Goal: Information Seeking & Learning: Understand process/instructions

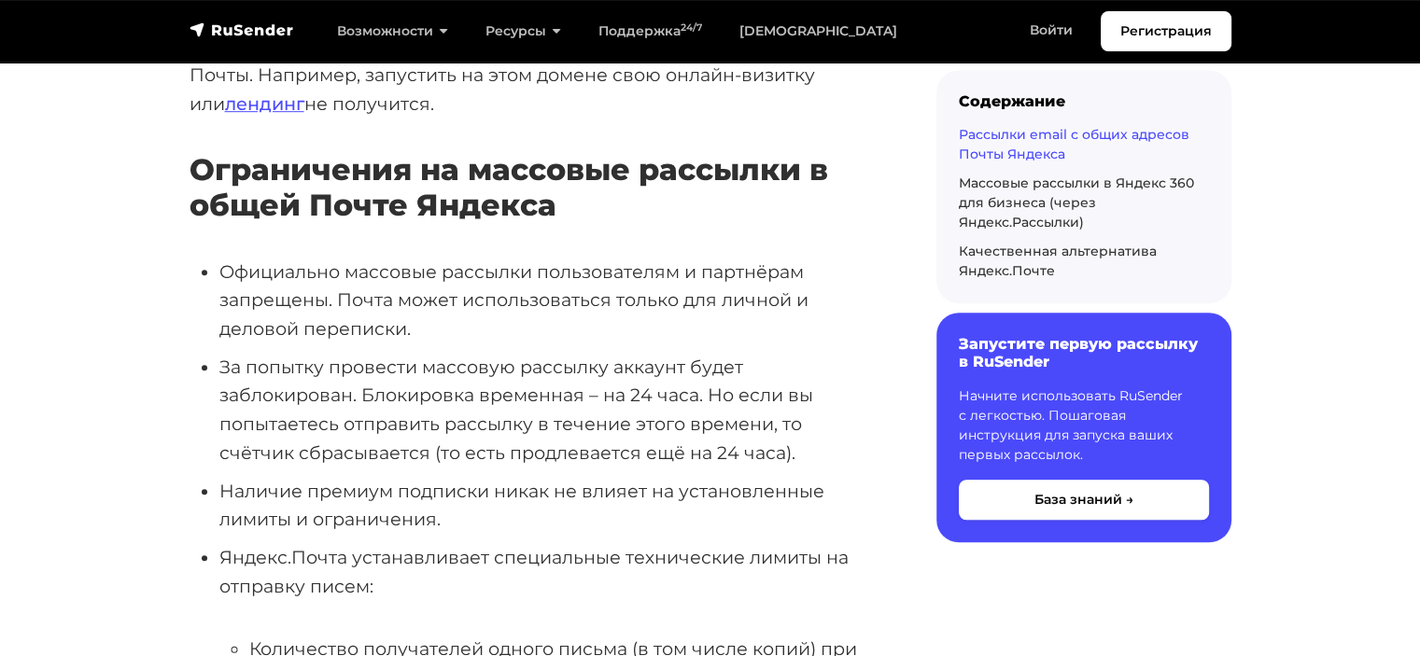
scroll to position [1120, 0]
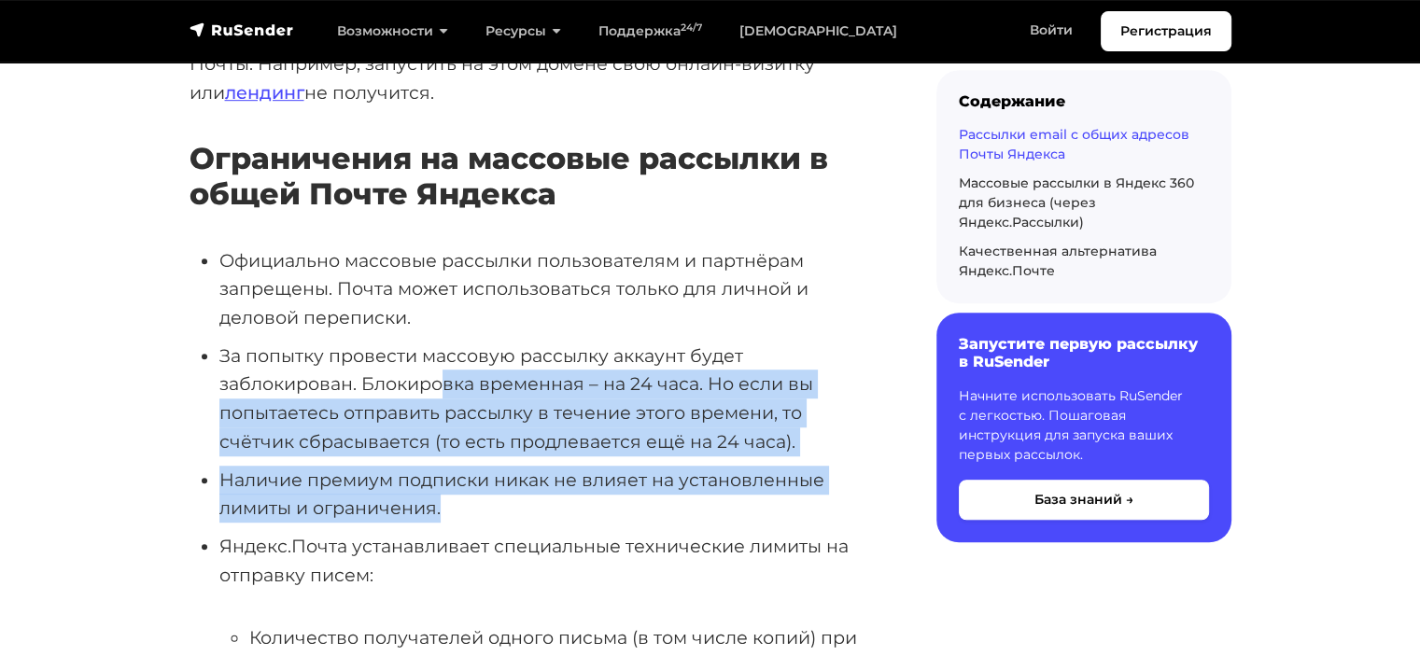
drag, startPoint x: 459, startPoint y: 346, endPoint x: 498, endPoint y: 481, distance: 139.8
click at [498, 481] on ul "Официально массовые рассылки пользователям и партнёрам запрещены. Почта может и…" at bounding box center [532, 525] width 687 height 558
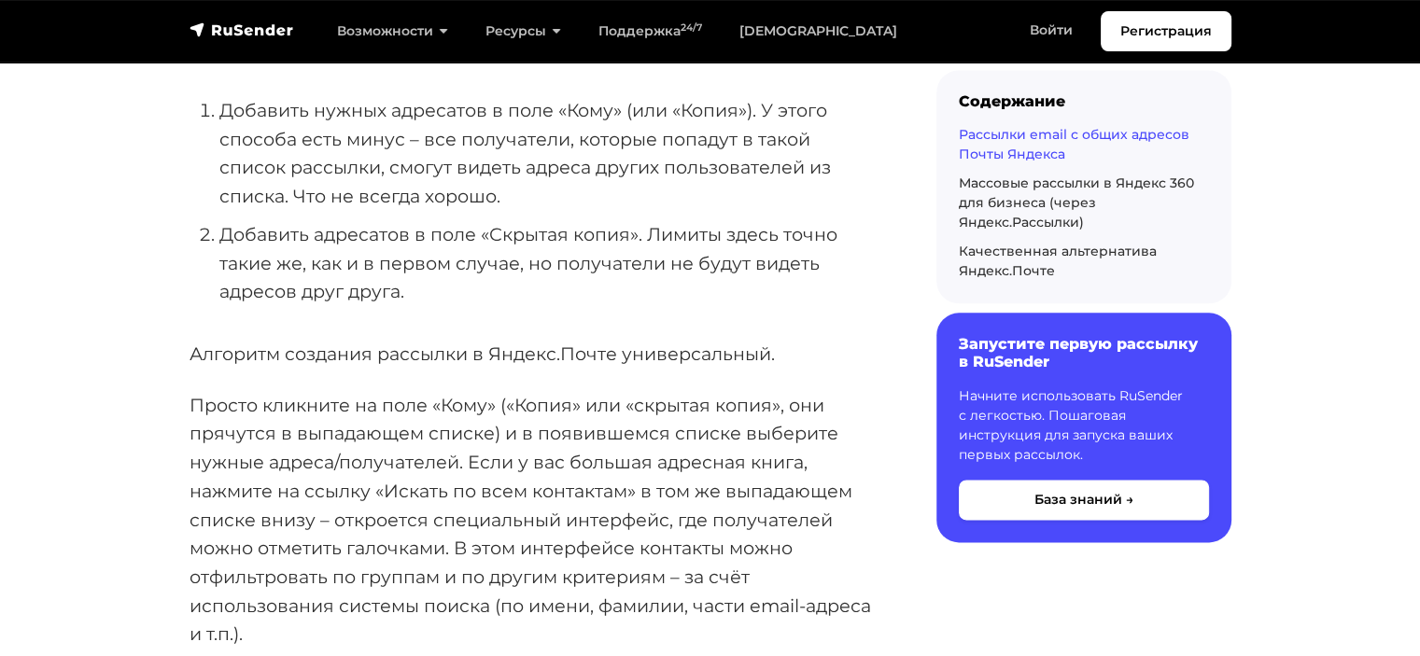
scroll to position [2240, 0]
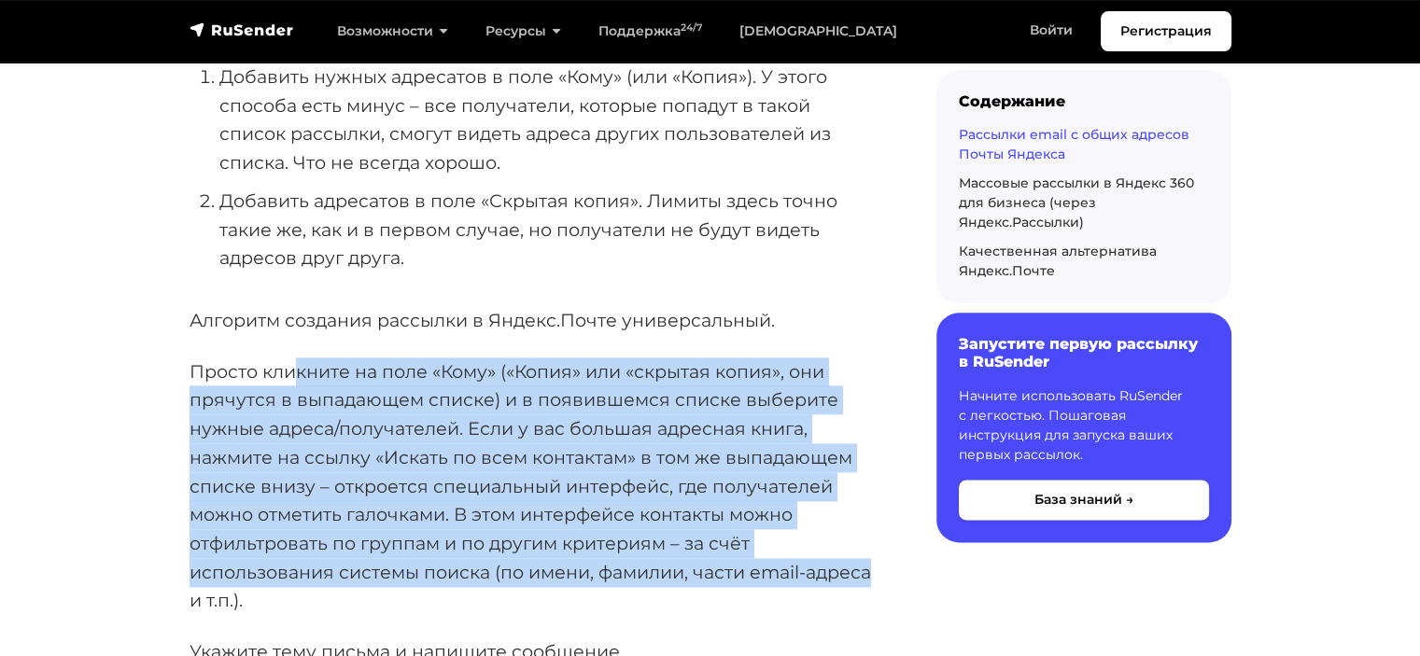
drag, startPoint x: 307, startPoint y: 336, endPoint x: 876, endPoint y: 545, distance: 605.7
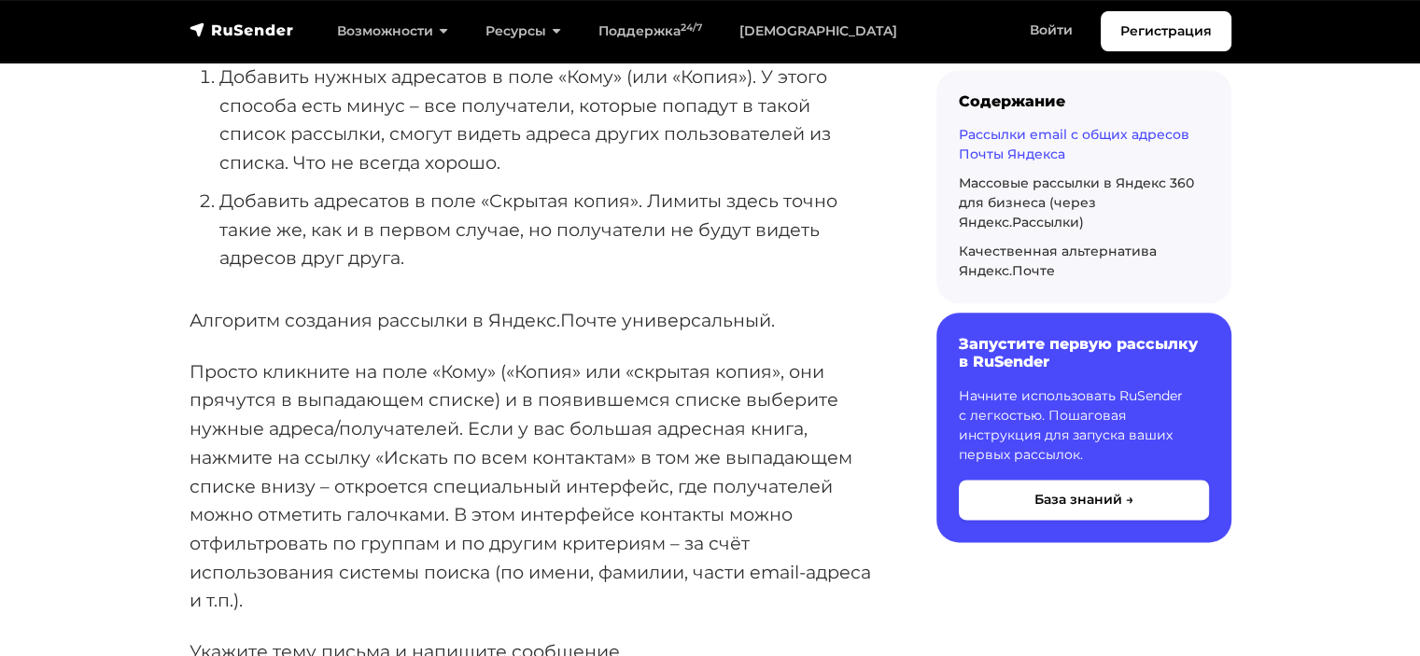
click at [430, 570] on p "Просто кликните на поле «Кому» («Копия» или «скрытая копия», они прячутся в вып…" at bounding box center [532, 487] width 687 height 258
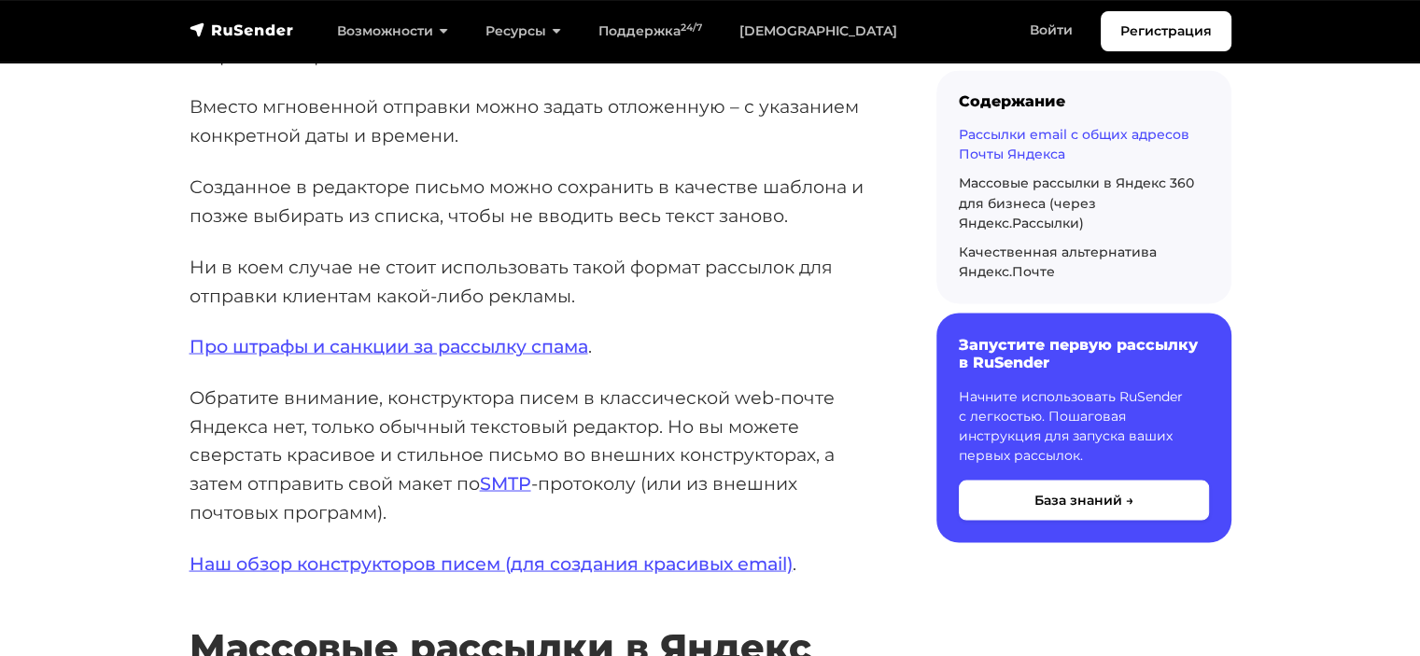
scroll to position [3360, 0]
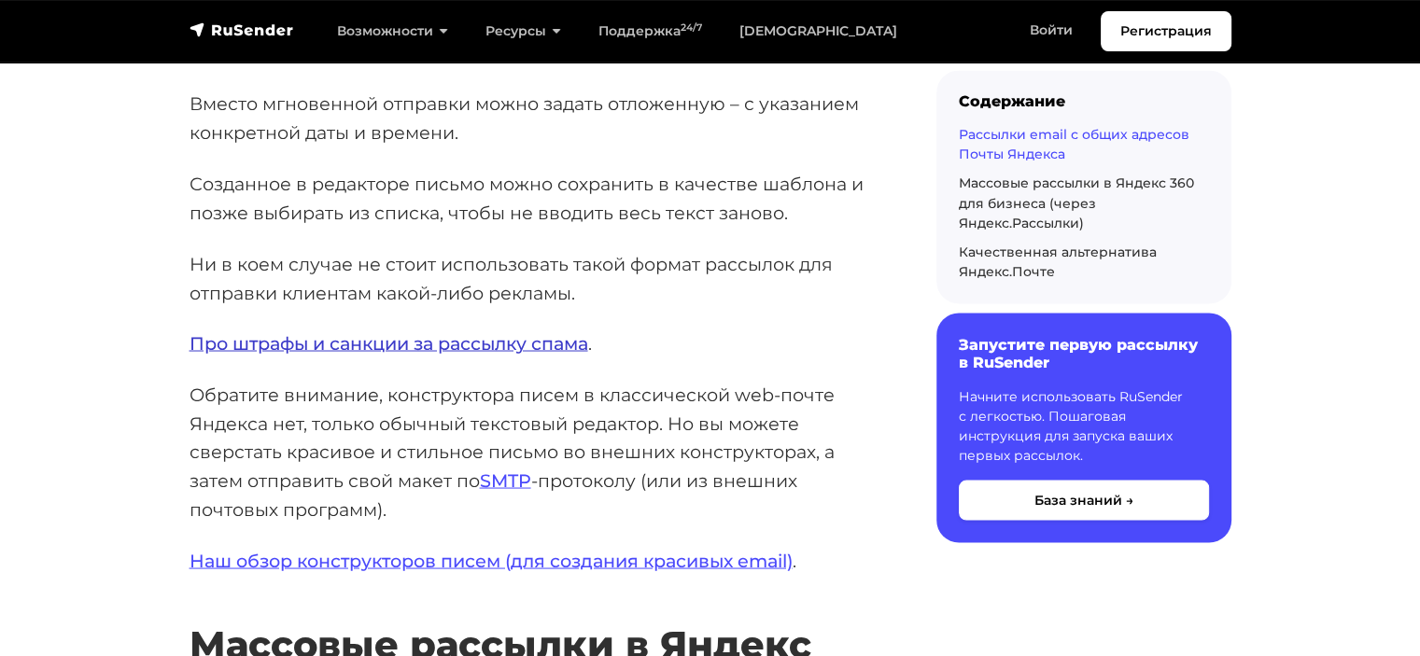
click at [456, 331] on link "Про штрафы и санкции за рассылку спама" at bounding box center [388, 342] width 399 height 22
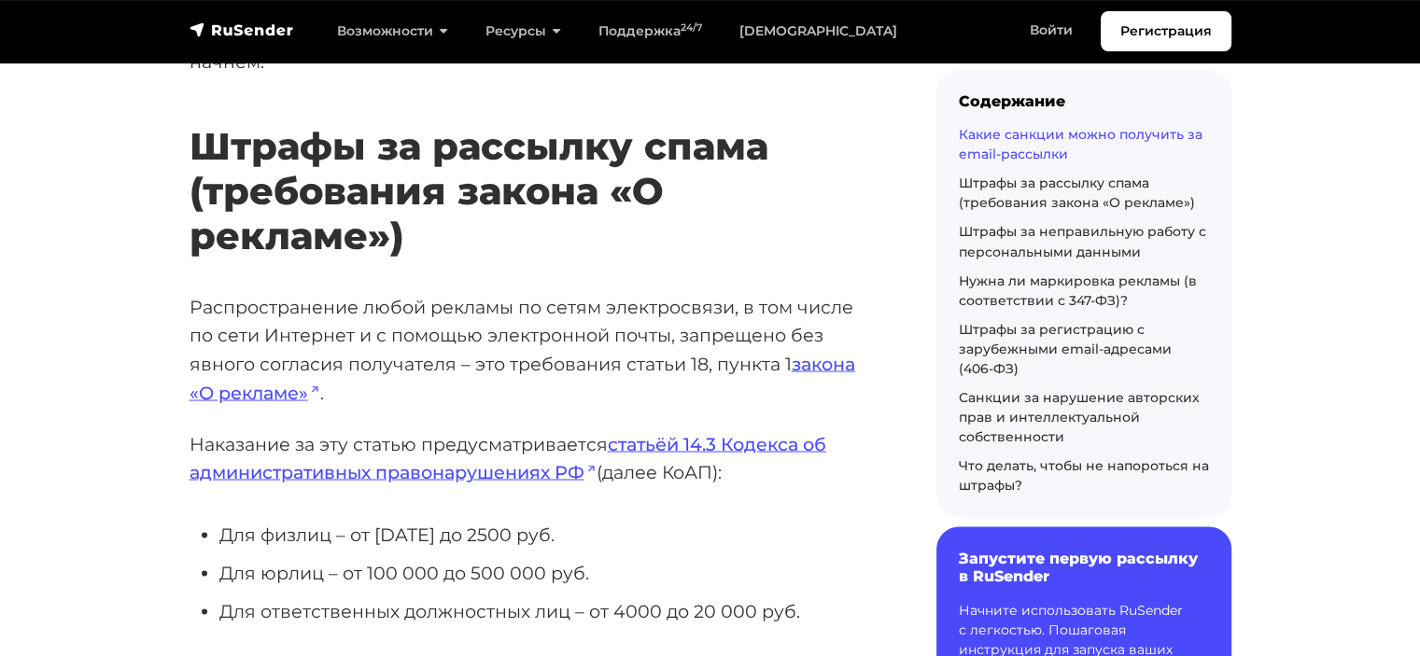
scroll to position [3080, 0]
